Goal: Use online tool/utility: Utilize a website feature to perform a specific function

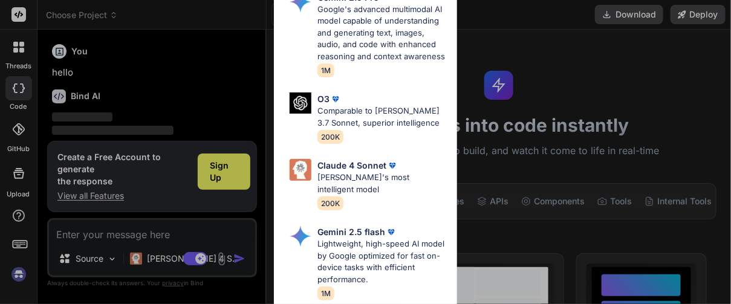
scroll to position [40, 0]
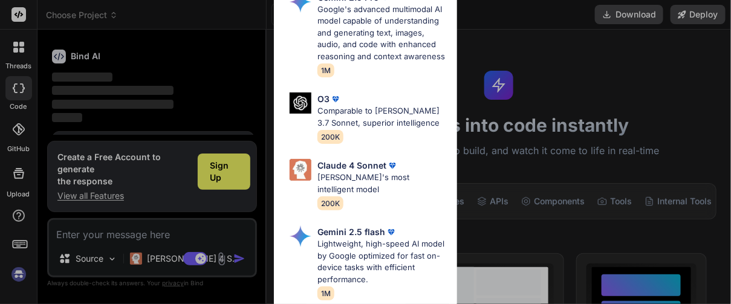
drag, startPoint x: 230, startPoint y: 170, endPoint x: 80, endPoint y: 195, distance: 151.9
drag, startPoint x: 80, startPoint y: 195, endPoint x: 490, endPoint y: 126, distance: 415.5
click at [490, 126] on div "Ultra Models Gemini 2.5 Pro Google's advanced multimodal AI model capable of un…" at bounding box center [365, 152] width 731 height 304
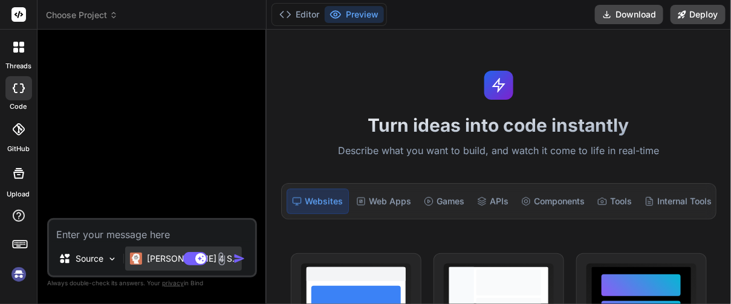
click at [168, 254] on p "[PERSON_NAME] 4 S.." at bounding box center [192, 259] width 90 height 12
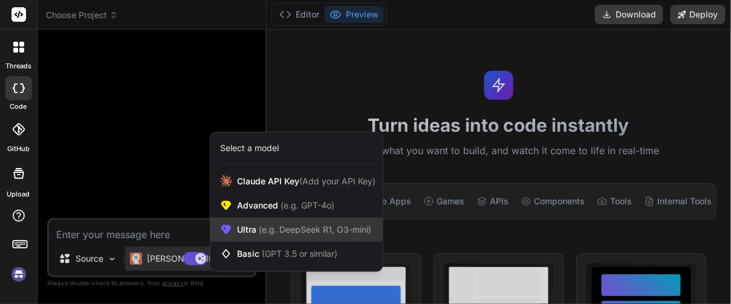
click at [293, 228] on span "(e.g. DeepSeek R1, O3-mini)" at bounding box center [313, 229] width 115 height 10
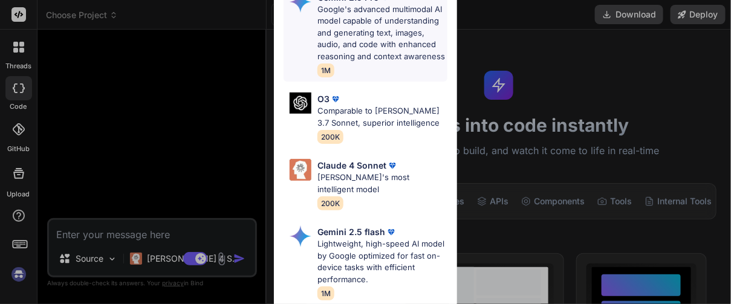
click at [376, 53] on p "Google's advanced multimodal AI model capable of understanding and generating t…" at bounding box center [381, 33] width 129 height 59
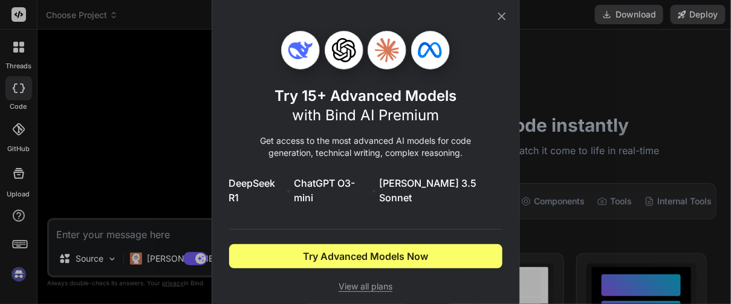
click at [353, 280] on span "View all plans" at bounding box center [365, 286] width 273 height 12
click at [502, 23] on icon at bounding box center [501, 16] width 13 height 13
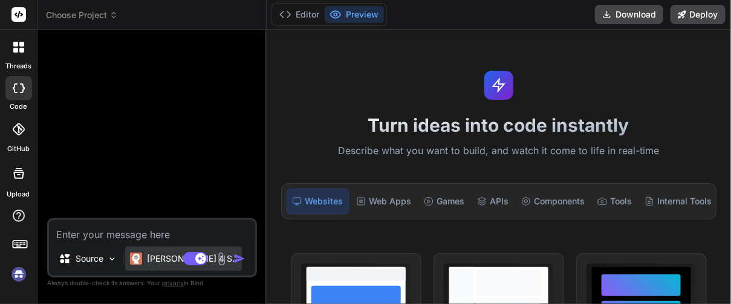
click at [163, 257] on p "Claude 4 S.." at bounding box center [192, 259] width 90 height 12
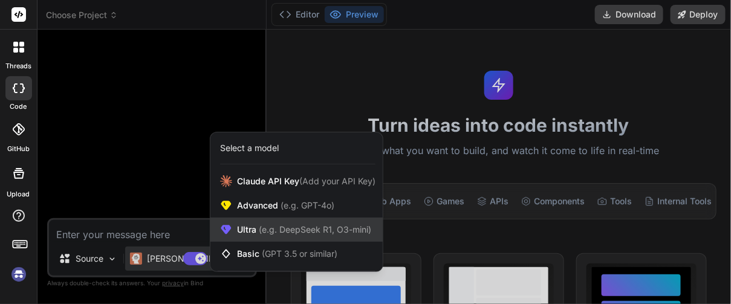
click at [265, 224] on span "Ultra (e.g. DeepSeek R1, O3-mini)" at bounding box center [304, 230] width 134 height 12
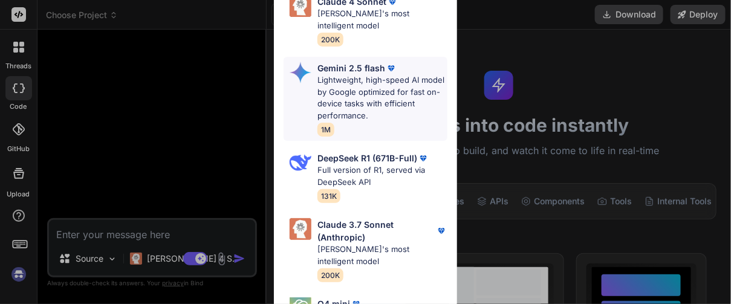
scroll to position [181, 0]
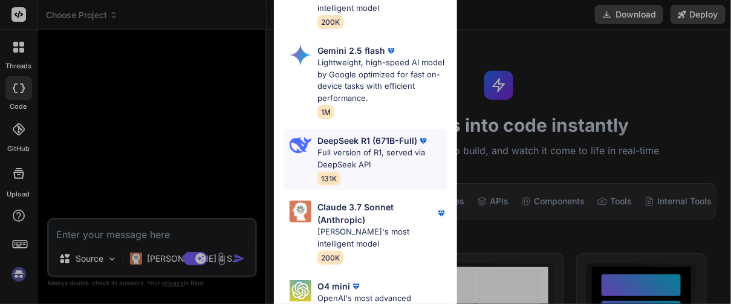
click at [369, 161] on p "Full version of R1, served via DeepSeek API" at bounding box center [381, 159] width 129 height 24
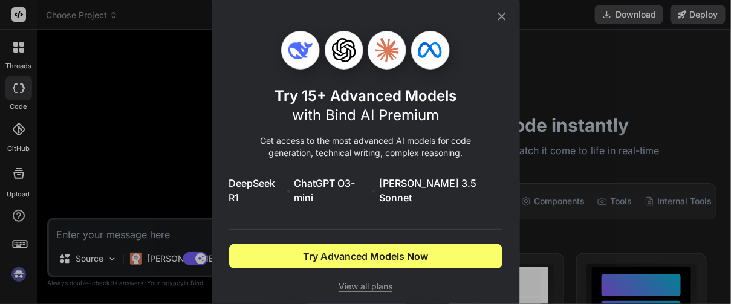
click at [369, 159] on p "Get access to the most advanced AI models for code generation, technical writin…" at bounding box center [365, 147] width 273 height 24
click at [497, 23] on icon at bounding box center [501, 16] width 13 height 13
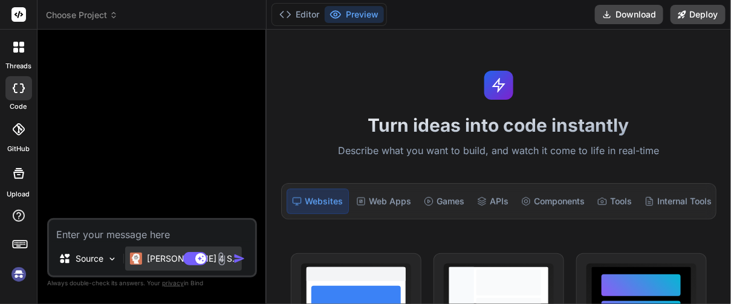
click at [167, 260] on p "Claude 4 S.." at bounding box center [192, 259] width 90 height 12
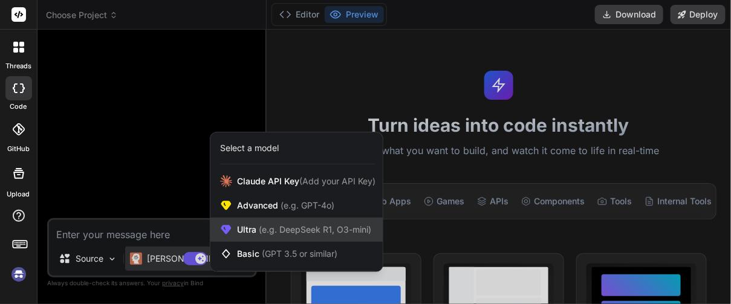
click at [326, 224] on span "Ultra (e.g. DeepSeek R1, O3-mini)" at bounding box center [304, 230] width 134 height 12
type textarea "x"
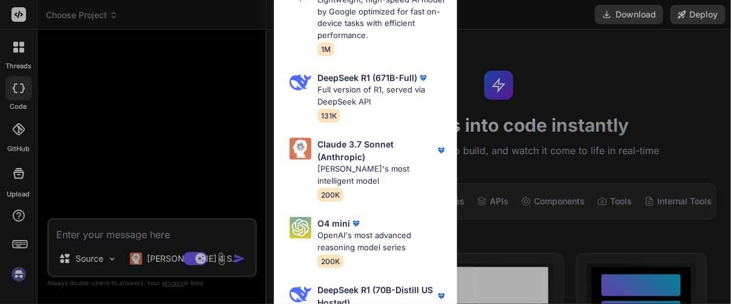
scroll to position [268, 0]
click at [346, 284] on p "DeepSeek R1 (70B-Distill US Hosted)" at bounding box center [375, 296] width 117 height 25
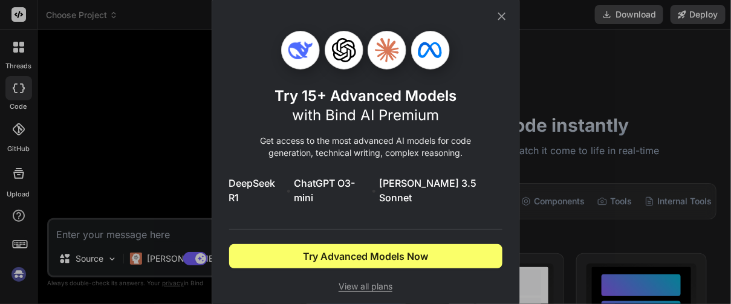
click at [347, 280] on span "View all plans" at bounding box center [365, 286] width 273 height 12
click at [495, 22] on div "Try 15+ Advanced Models with Bind AI Premium Get access to the most advanced AI…" at bounding box center [365, 152] width 273 height 310
click at [501, 18] on icon at bounding box center [501, 16] width 13 height 13
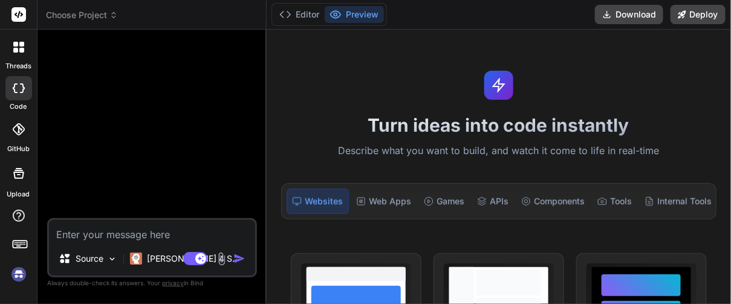
click at [362, 16] on button "Preview" at bounding box center [354, 14] width 59 height 17
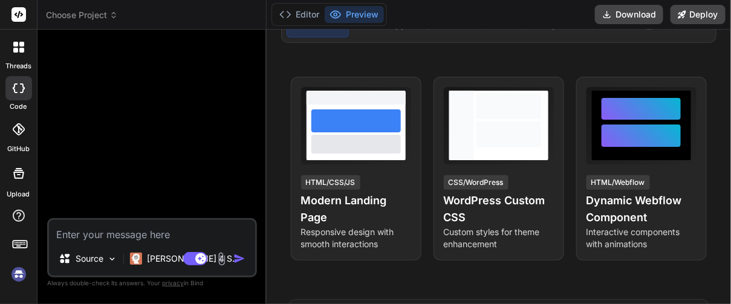
scroll to position [181, 0]
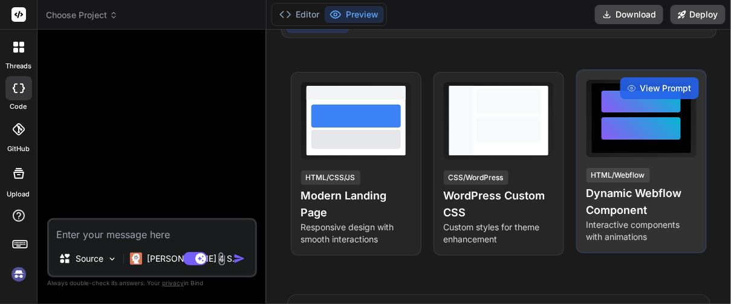
click at [608, 140] on div at bounding box center [640, 128] width 79 height 22
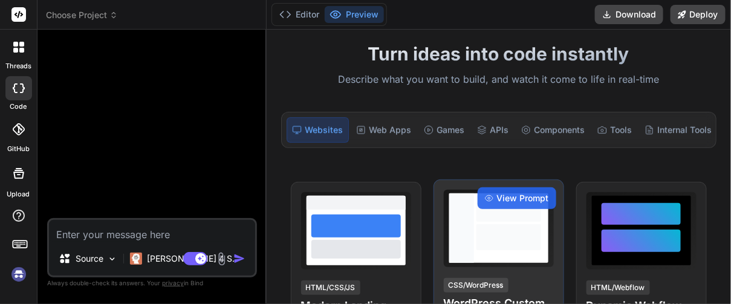
scroll to position [0, 0]
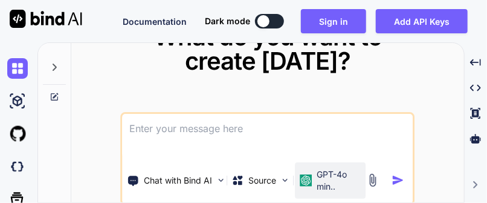
click at [320, 175] on p "GPT-4o min.." at bounding box center [339, 180] width 45 height 24
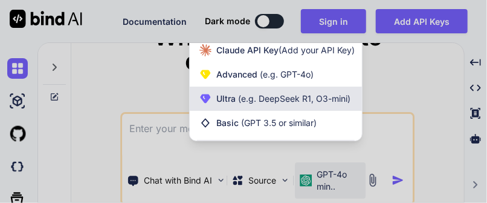
click at [310, 97] on span "(e.g. DeepSeek R1, O3-mini)" at bounding box center [293, 98] width 115 height 10
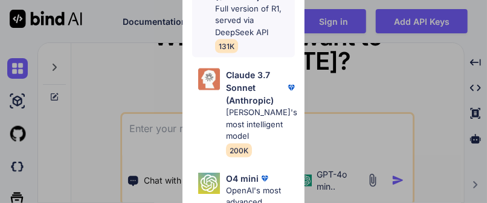
scroll to position [423, 0]
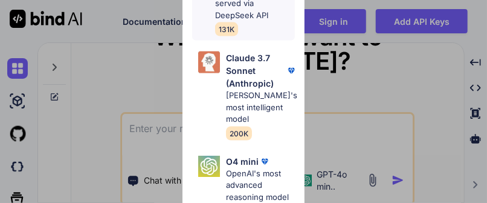
click at [256, 22] on p "Full version of R1, served via DeepSeek API" at bounding box center [255, 4] width 80 height 36
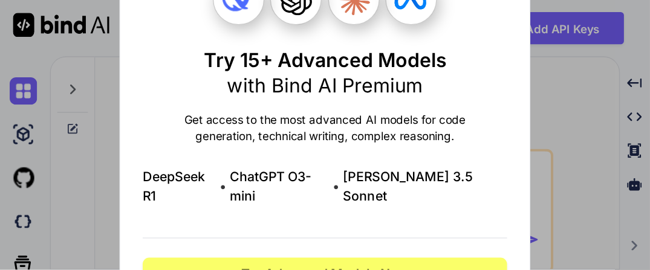
scroll to position [0, 0]
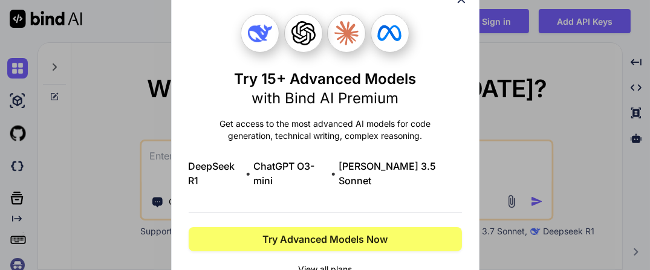
click at [459, 4] on icon at bounding box center [461, 0] width 8 height 8
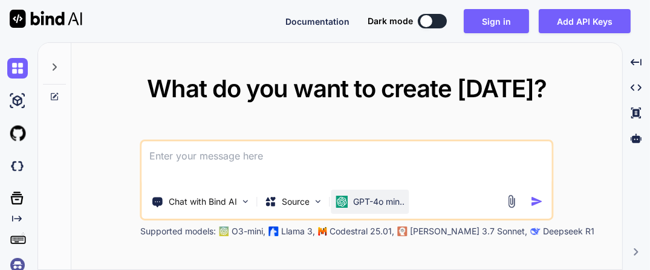
click at [390, 198] on p "GPT-4o min.." at bounding box center [378, 202] width 51 height 12
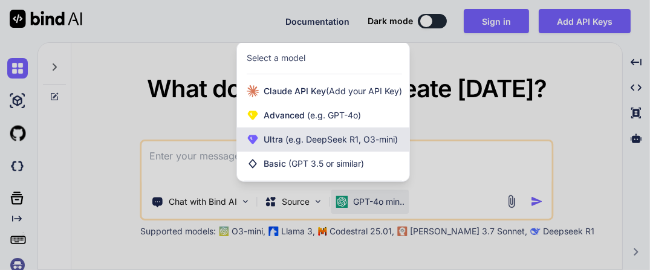
click at [339, 134] on span "Ultra (e.g. DeepSeek R1, O3-mini)" at bounding box center [331, 140] width 134 height 12
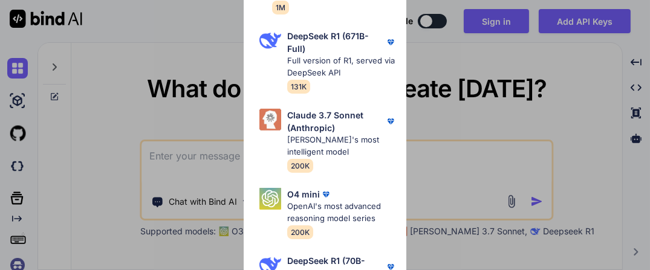
scroll to position [327, 0]
click at [311, 202] on p "DeepSeek R1 (70B-Distill US Hosted)" at bounding box center [335, 266] width 97 height 25
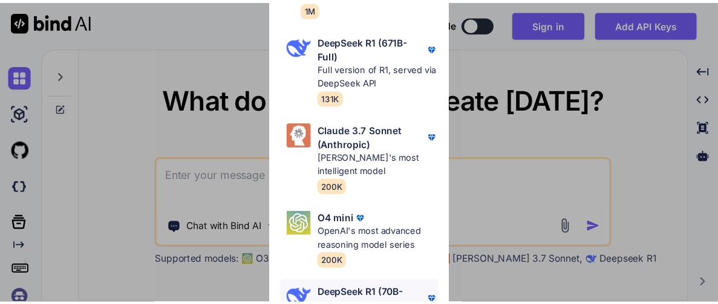
scroll to position [0, 0]
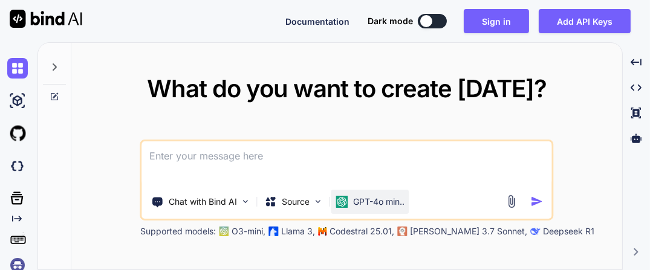
click at [362, 202] on div "GPT-4o min.." at bounding box center [370, 202] width 78 height 24
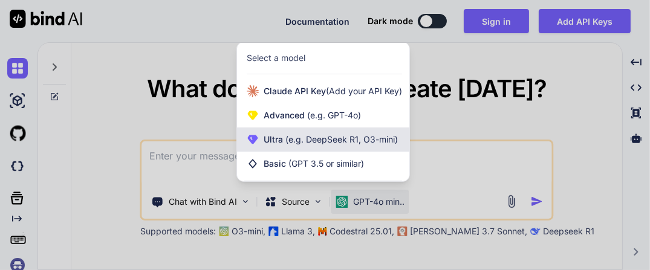
click at [354, 135] on span "(e.g. DeepSeek R1, O3-mini)" at bounding box center [340, 139] width 115 height 10
type textarea "x"
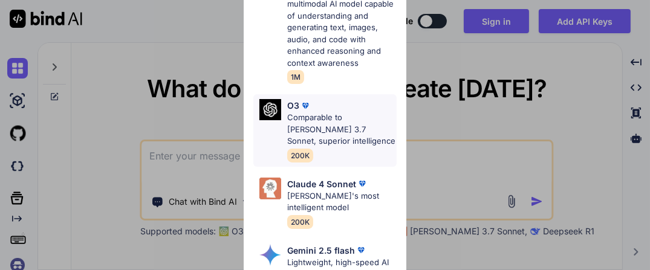
click at [357, 135] on p "Comparable to [PERSON_NAME] 3.7 Sonnet, superior intelligence" at bounding box center [341, 130] width 109 height 36
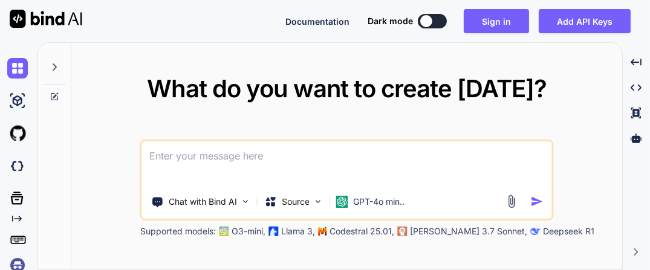
paste textarea
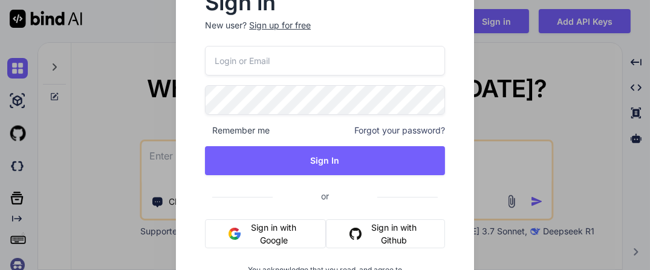
click at [251, 62] on input "email" at bounding box center [325, 61] width 240 height 30
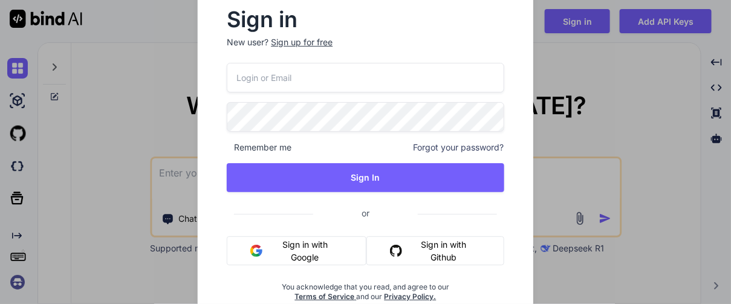
type textarea "x"
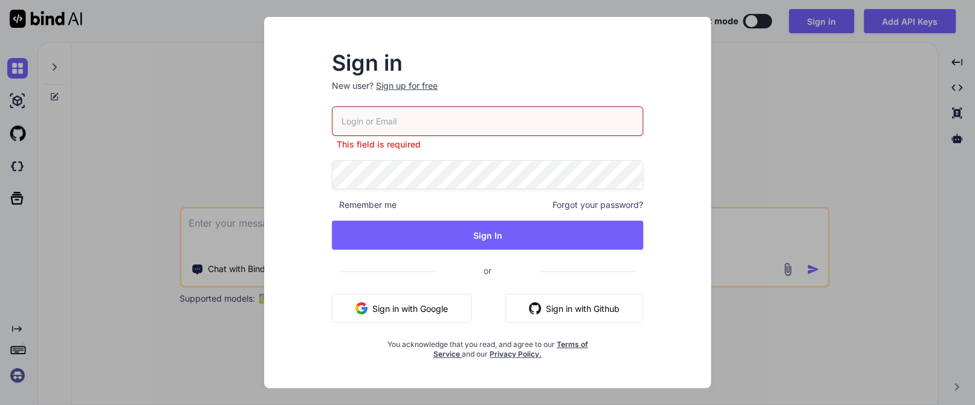
click at [427, 202] on button "Sign in with Google" at bounding box center [402, 308] width 140 height 29
click at [423, 202] on button "Sign in with Google" at bounding box center [402, 308] width 140 height 29
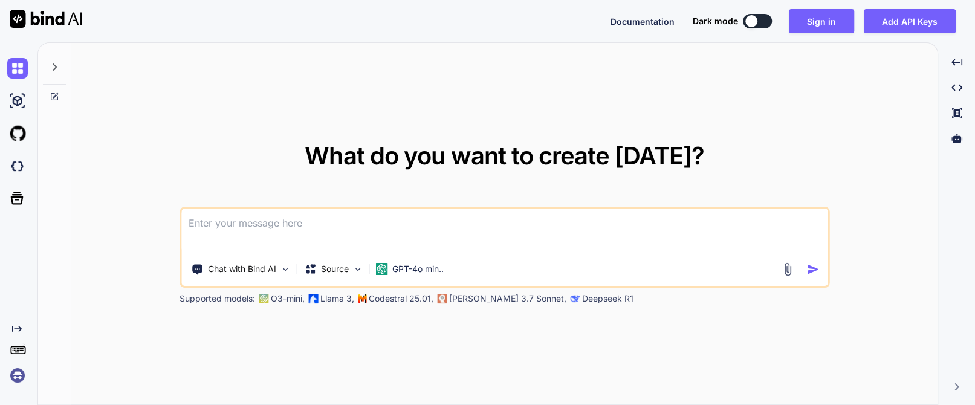
click at [366, 202] on textarea at bounding box center [504, 231] width 646 height 45
paste textarea
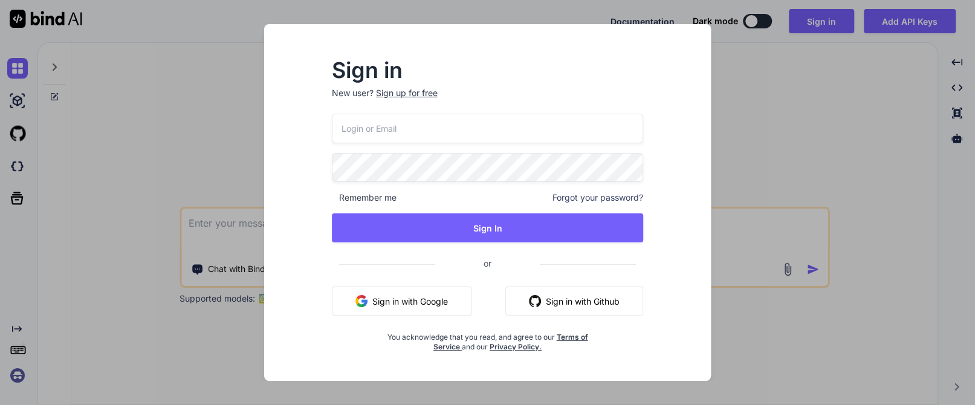
click at [409, 202] on button "Sign in with Google" at bounding box center [402, 301] width 140 height 29
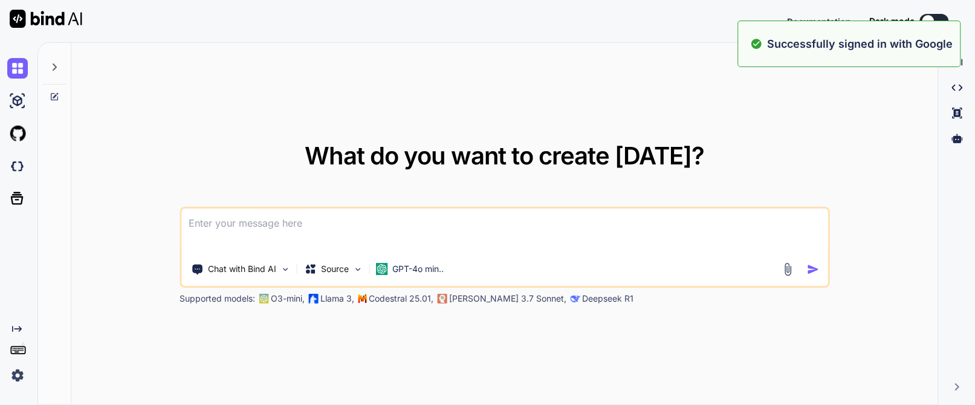
click at [381, 202] on textarea at bounding box center [504, 231] width 646 height 45
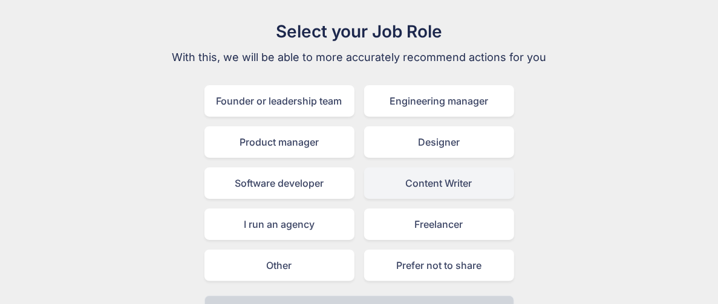
scroll to position [76, 0]
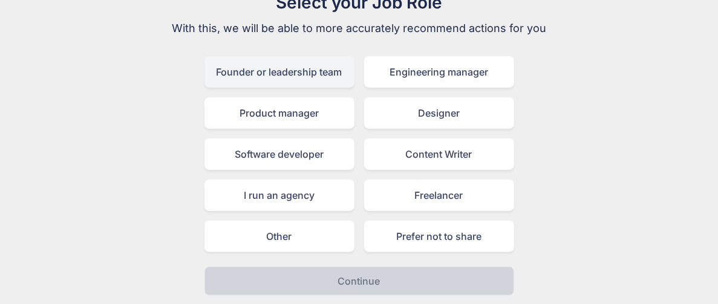
click at [285, 74] on div "Founder or leadership team" at bounding box center [279, 71] width 150 height 31
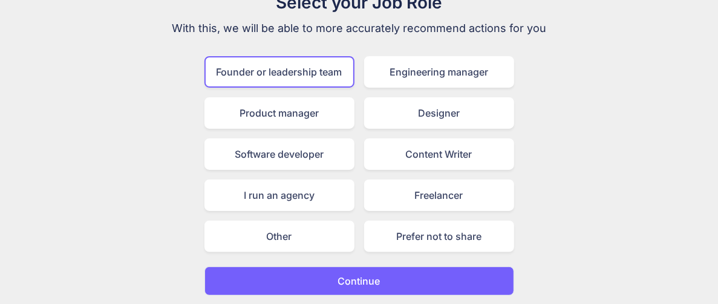
click at [313, 202] on button "Continue" at bounding box center [358, 281] width 309 height 29
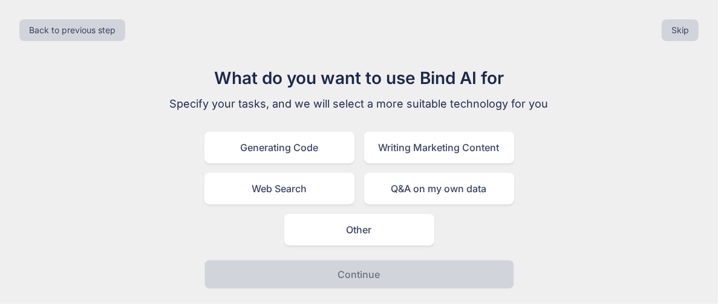
scroll to position [0, 0]
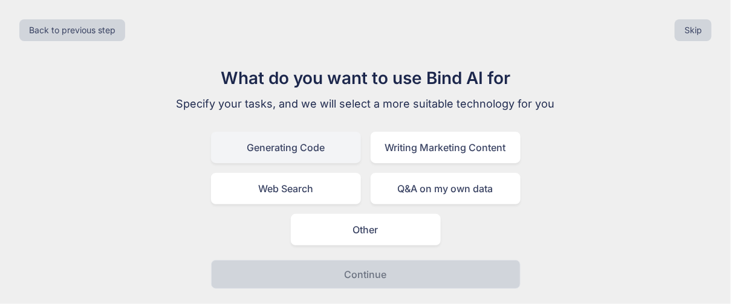
click at [306, 149] on div "Generating Code" at bounding box center [286, 147] width 150 height 31
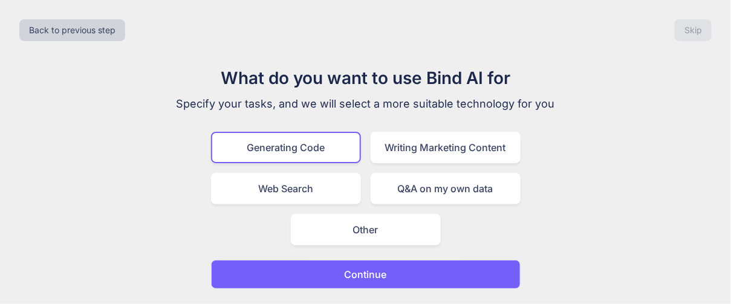
click at [323, 202] on button "Continue" at bounding box center [365, 274] width 309 height 29
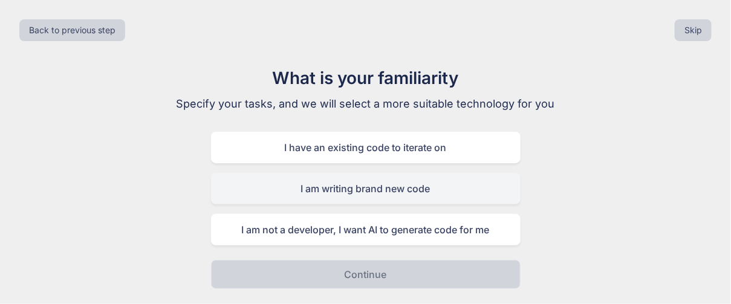
click at [348, 186] on div "I am writing brand new code" at bounding box center [365, 188] width 309 height 31
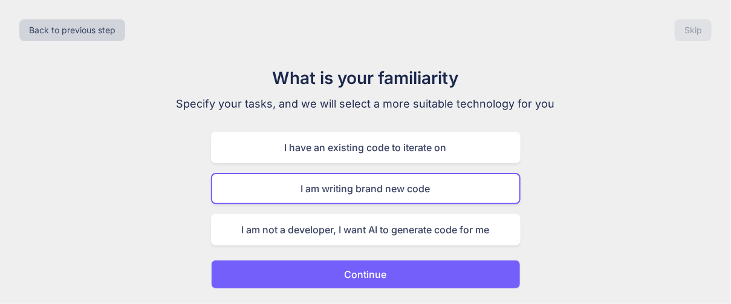
click at [345, 202] on p "Continue" at bounding box center [366, 274] width 42 height 15
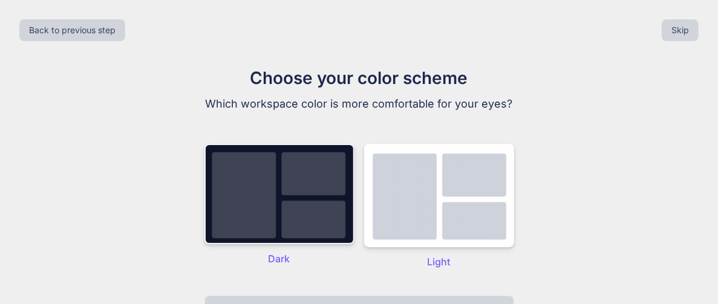
click at [329, 202] on img at bounding box center [279, 194] width 150 height 100
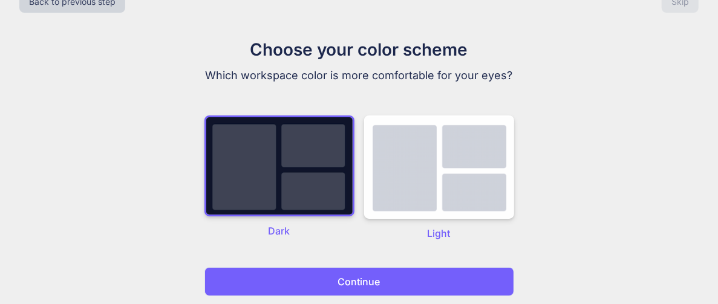
scroll to position [30, 0]
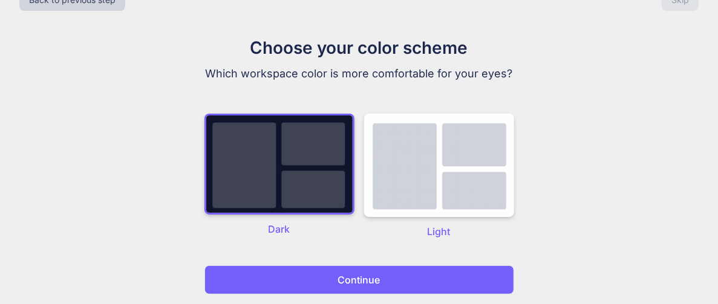
click at [325, 202] on button "Continue" at bounding box center [358, 279] width 309 height 29
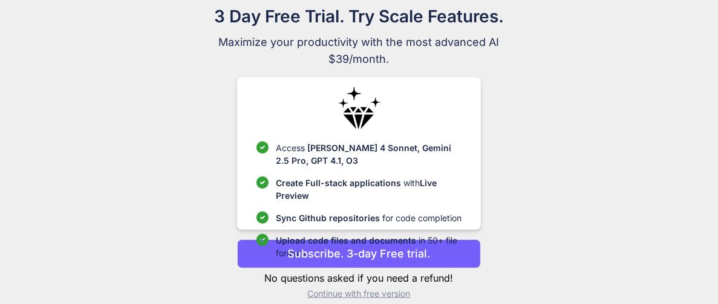
scroll to position [76, 0]
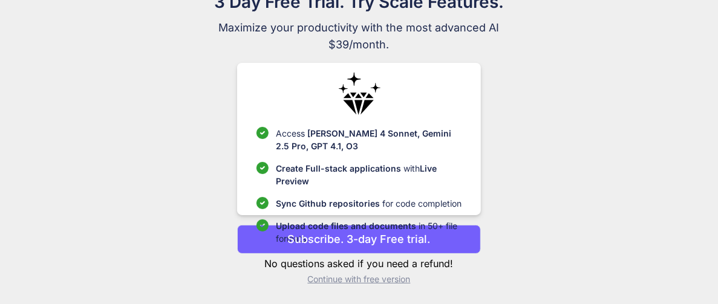
click at [337, 202] on p "Continue with free version" at bounding box center [359, 279] width 244 height 12
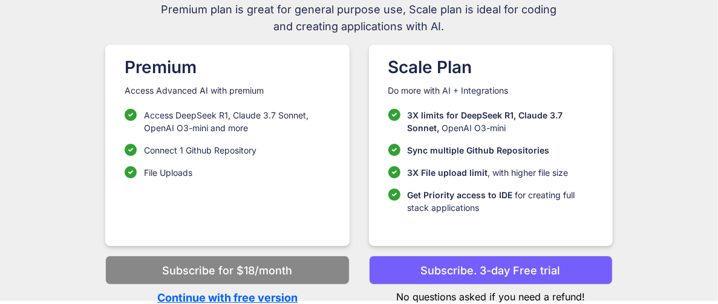
scroll to position [96, 0]
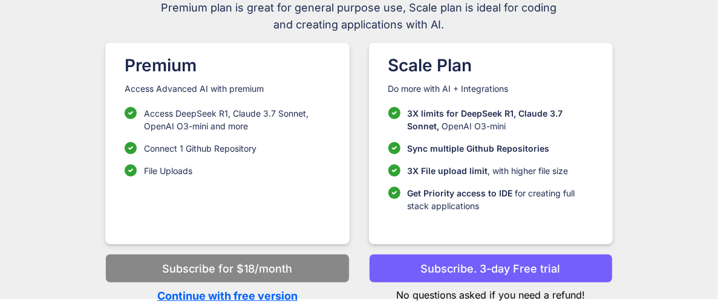
click at [287, 202] on p "Continue with free version" at bounding box center [227, 296] width 244 height 16
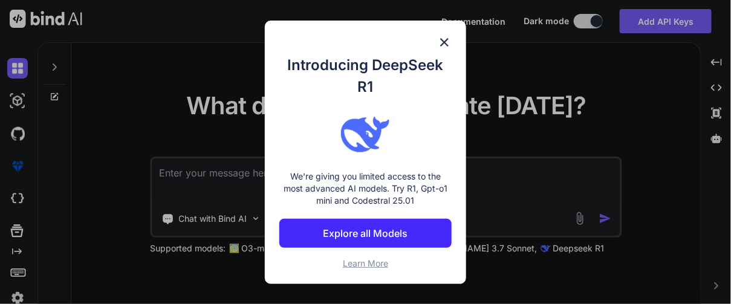
click at [438, 41] on img at bounding box center [444, 42] width 15 height 15
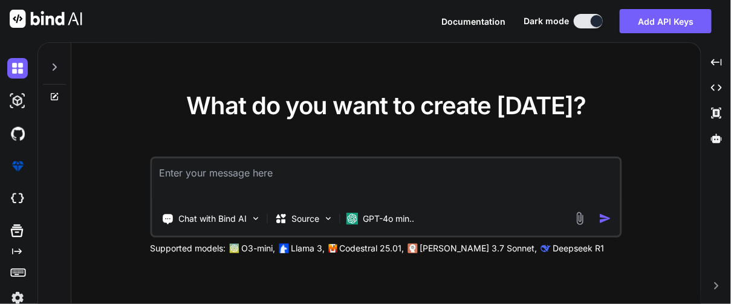
paste textarea "Loremipsumdol Sitame: ConsectetURA Elitsed Doei & Temporinci Utlabo Etdolor Mag…"
type textarea "x"
type textarea "Loremipsumdol Sitame: ConsectetURA Elitsed Doei & Temporinci Utlabo Etdolor Mag…"
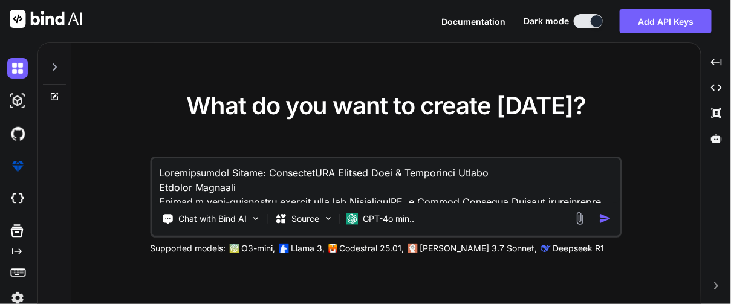
scroll to position [1930, 0]
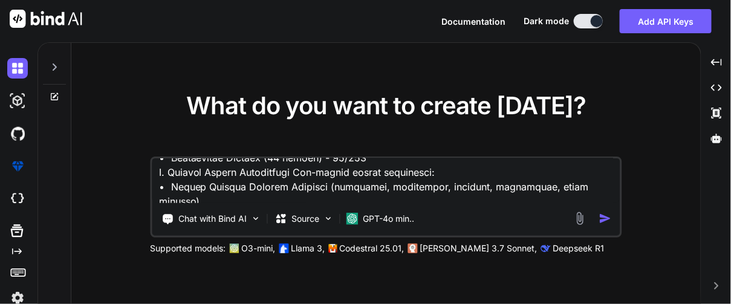
type textarea "x"
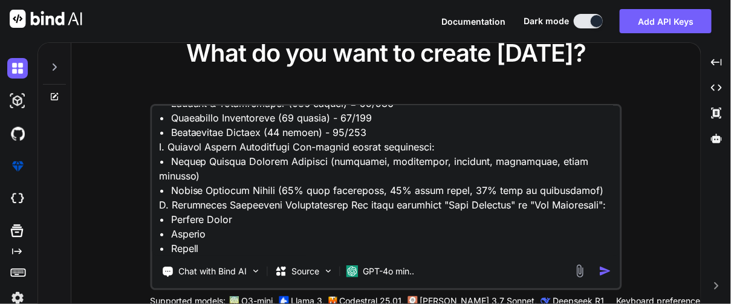
scroll to position [1931, 0]
type textarea "Loremipsumdol Sitame: ConsectetURA Elitsed Doei & Temporinci Utlabo Etdolor Mag…"
click at [487, 202] on img "button" at bounding box center [605, 271] width 13 height 13
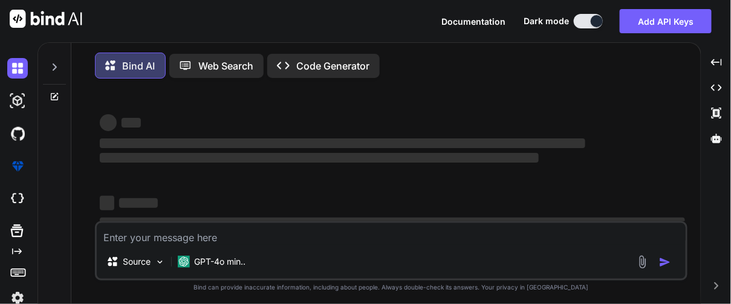
click at [487, 202] on div "Source GPT-4o min.." at bounding box center [391, 264] width 589 height 29
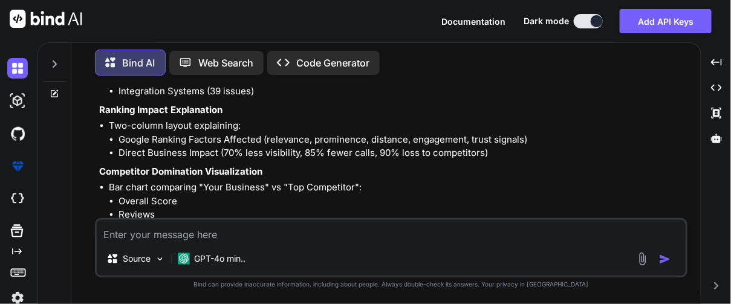
scroll to position [2212, 0]
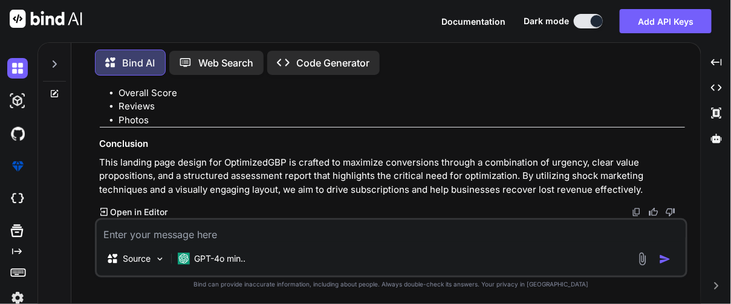
click at [138, 202] on p "Open in Editor" at bounding box center [138, 212] width 57 height 12
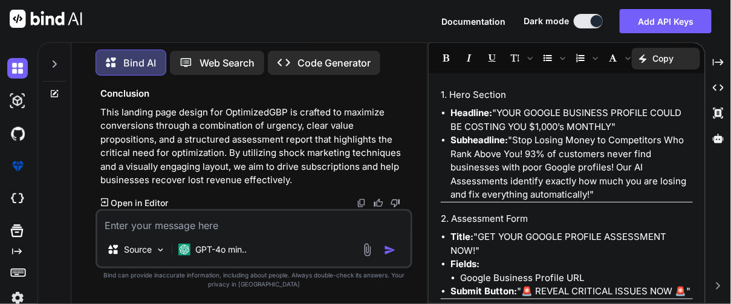
scroll to position [544, 0]
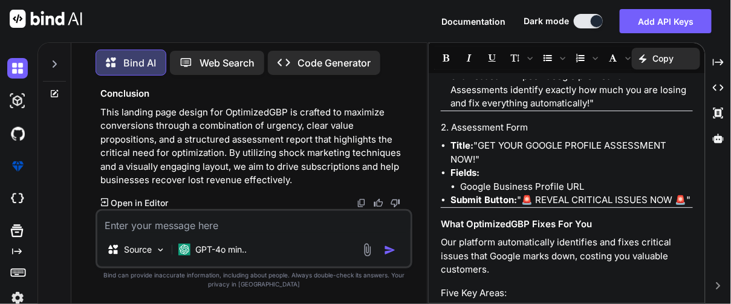
click at [180, 202] on textarea at bounding box center [253, 222] width 313 height 22
type textarea "x"
type textarea "w"
type textarea "x"
type textarea "wh"
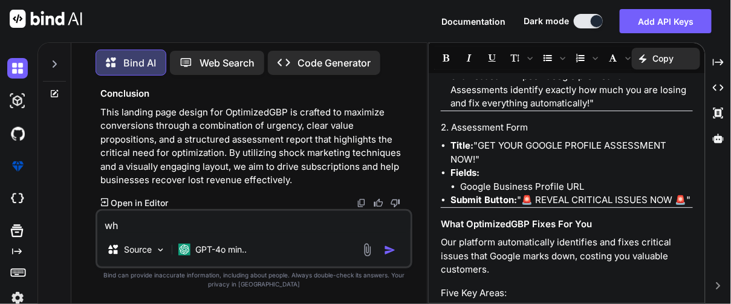
type textarea "x"
type textarea "whe"
type textarea "x"
type textarea "wher"
type textarea "x"
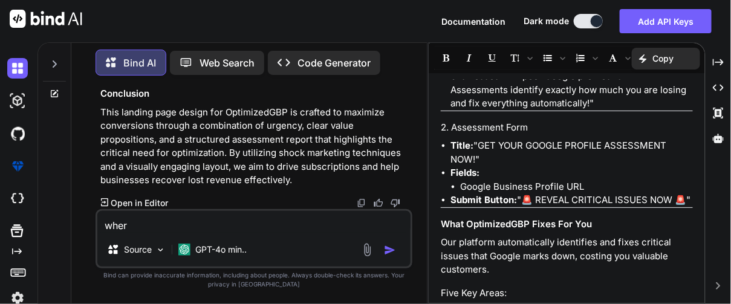
type textarea "where"
type textarea "x"
type textarea "where"
type textarea "x"
type textarea "where d"
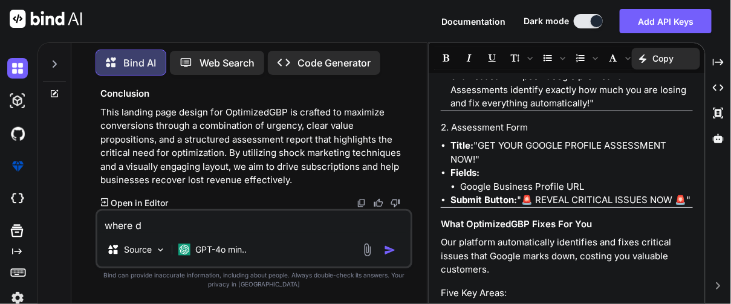
type textarea "x"
type textarea "where do"
type textarea "x"
type textarea "where do"
type textarea "x"
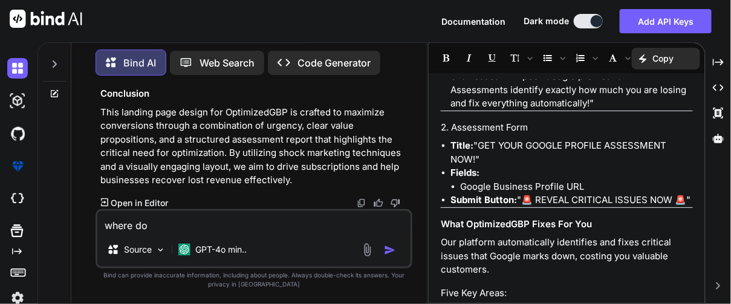
type textarea "where do I"
type textarea "x"
type textarea "where do I"
type textarea "x"
type textarea "where do I v"
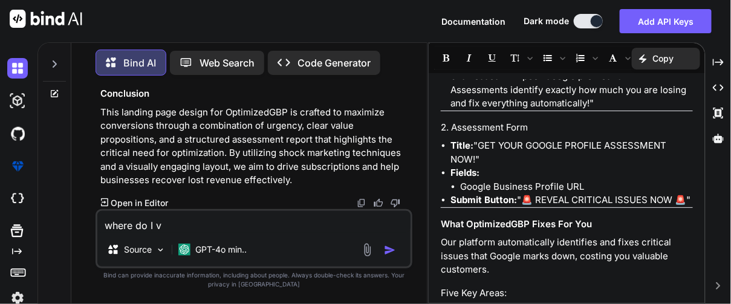
type textarea "x"
type textarea "where do I vi"
type textarea "x"
type textarea "where do I vie"
type textarea "x"
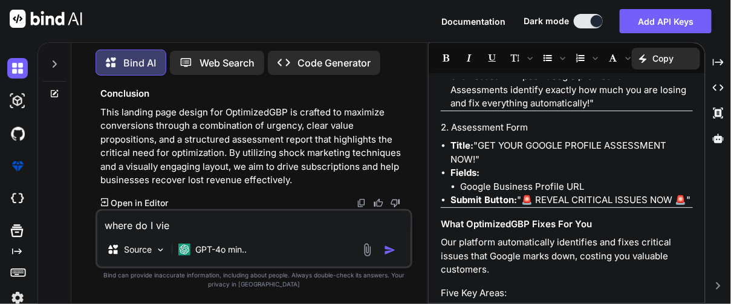
type textarea "where do I view"
type textarea "x"
type textarea "where do I view"
type textarea "x"
type textarea "where do I view t"
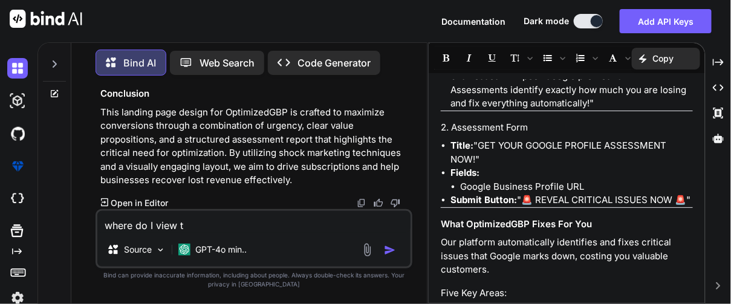
type textarea "x"
type textarea "where do I view th"
type textarea "x"
type textarea "where do I view the"
type textarea "x"
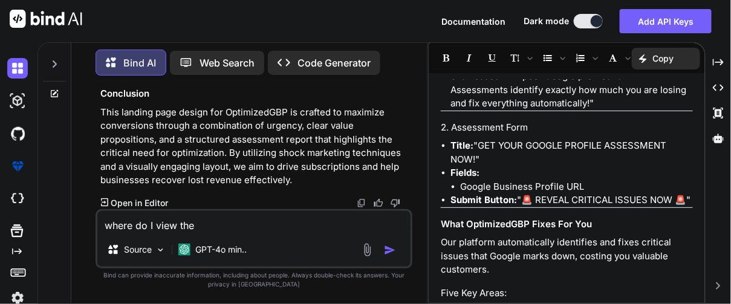
type textarea "where do I view the"
type textarea "x"
type textarea "where do I view the w"
type textarea "x"
type textarea "where do I view the we"
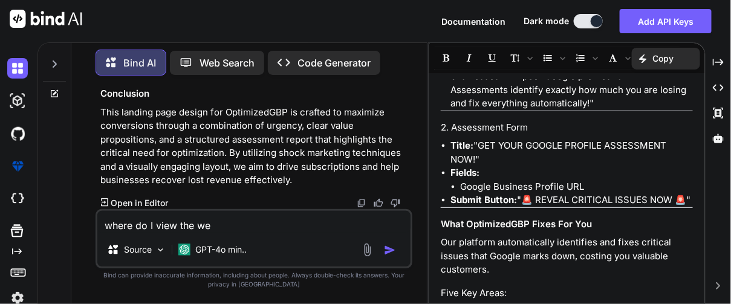
type textarea "x"
type textarea "where do I view the web"
type textarea "x"
type textarea "where do I view the webs"
type textarea "x"
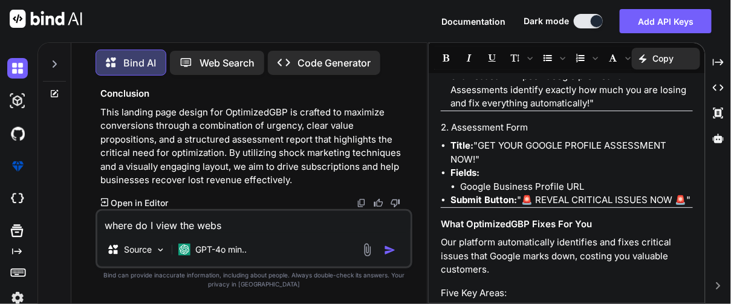
type textarea "where do I view the websi"
type textarea "x"
type textarea "where do I view the websit"
type textarea "x"
type textarea "where do I view the website"
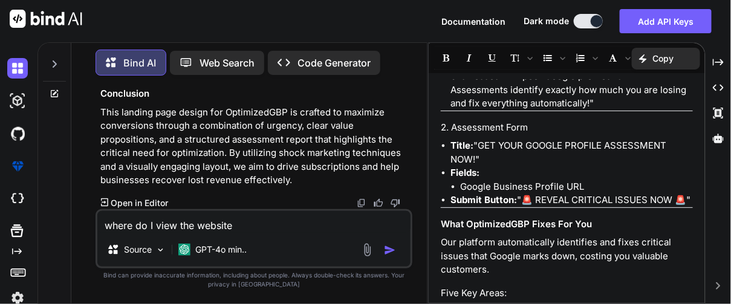
type textarea "x"
type textarea "where do I view the website"
type textarea "x"
type textarea "where do I view the website y"
type textarea "x"
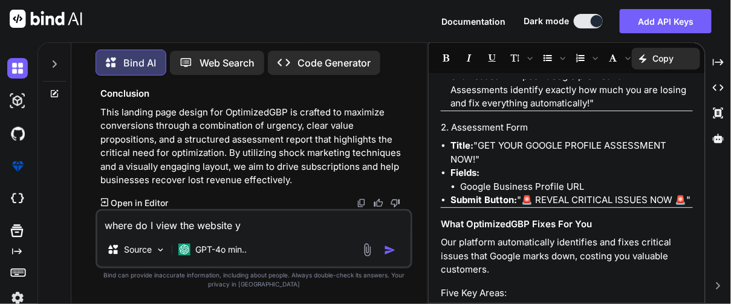
type textarea "where do I view the website yo"
type textarea "x"
type textarea "where do I view the website you"
type textarea "x"
type textarea "where do I view the website you"
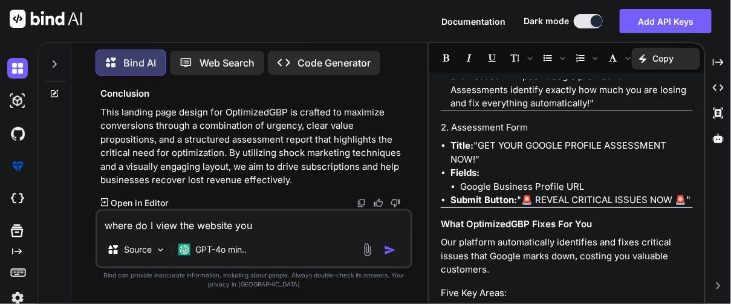
type textarea "x"
type textarea "where do I view the website you b"
type textarea "x"
type textarea "where do I view the website you bu"
type textarea "x"
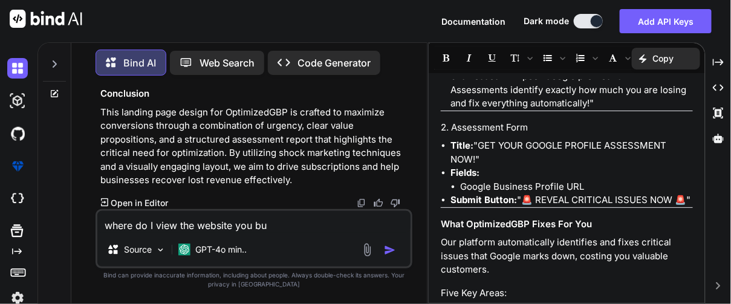
type textarea "where do I view the website you [PERSON_NAME]"
type textarea "x"
type textarea "where do I view the website you buil"
type textarea "x"
type textarea "where do I view the website you built"
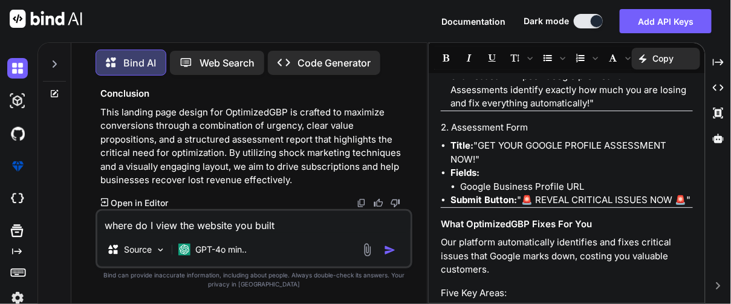
type textarea "x"
type textarea "where do I view the website you built?"
type textarea "x"
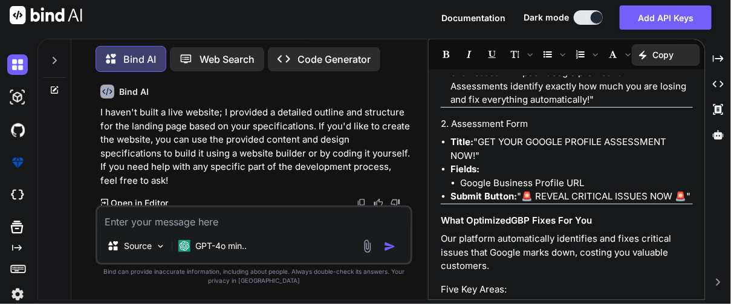
scroll to position [3320, 0]
click at [221, 202] on p "GPT-4o min.." at bounding box center [220, 246] width 51 height 12
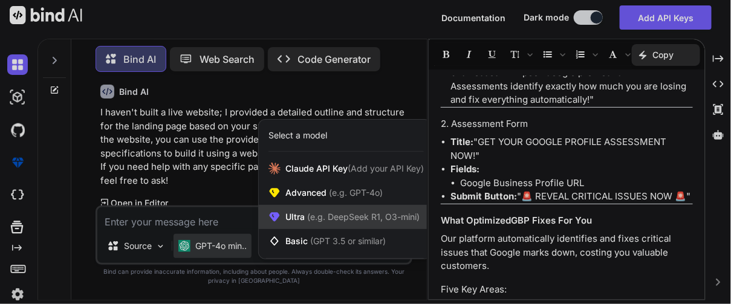
click at [326, 202] on span "(e.g. DeepSeek R1, O3-mini)" at bounding box center [362, 217] width 115 height 10
type textarea "x"
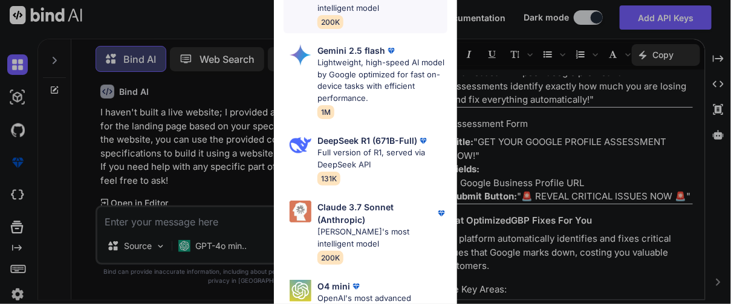
scroll to position [268, 0]
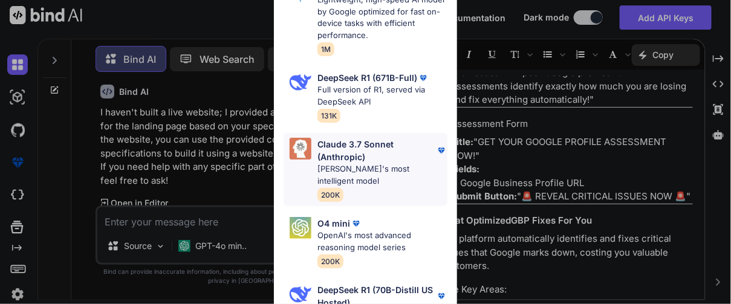
click at [360, 149] on p "Claude 3.7 Sonnet (Anthropic)" at bounding box center [375, 150] width 117 height 25
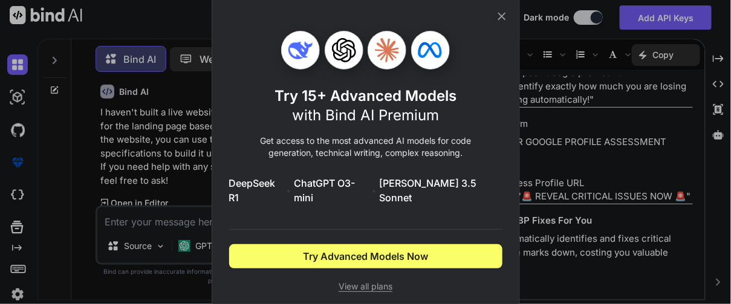
scroll to position [0, 0]
